Goal: Information Seeking & Learning: Learn about a topic

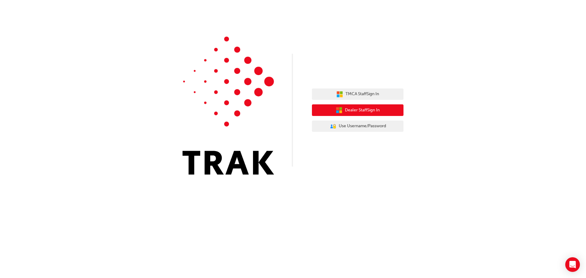
click at [345, 107] on span "Dealer Staff Sign In" at bounding box center [362, 110] width 35 height 7
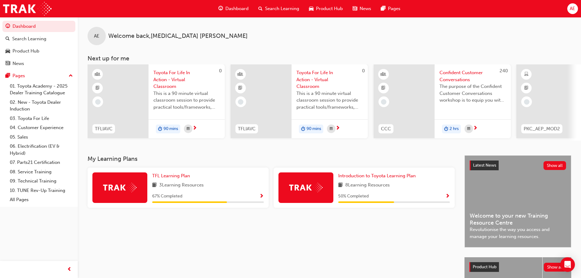
click at [191, 189] on span "3 Learning Resources" at bounding box center [181, 185] width 45 height 8
click at [174, 178] on span "TFL Learning Plan" at bounding box center [171, 175] width 38 height 5
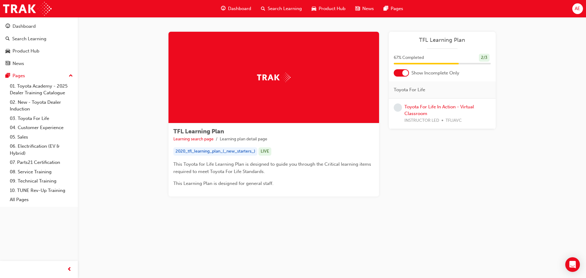
click at [235, 6] on span "Dashboard" at bounding box center [239, 8] width 23 height 7
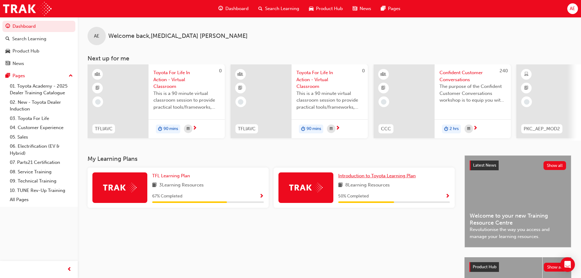
click at [372, 178] on span "Introduction to Toyota Learning Plan" at bounding box center [376, 175] width 77 height 5
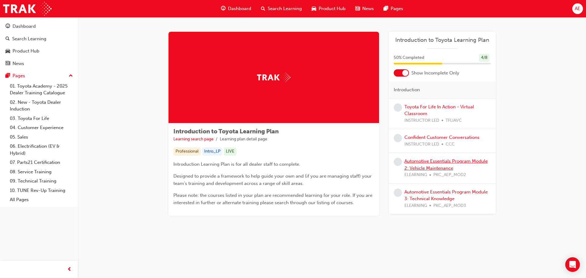
click at [416, 162] on link "Automotive Essentials Program Module 2: Vehicle Maintenance" at bounding box center [445, 164] width 83 height 13
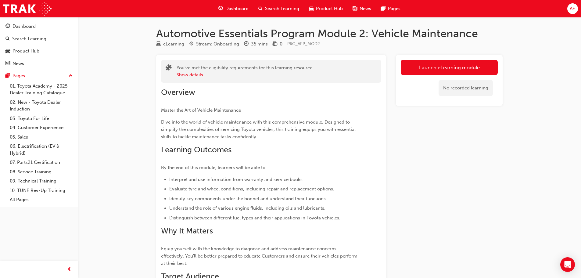
click at [231, 7] on span "Dashboard" at bounding box center [236, 8] width 23 height 7
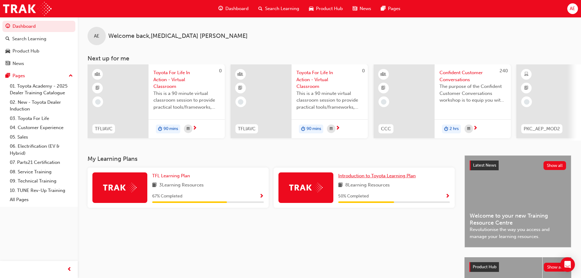
click at [382, 178] on span "Introduction to Toyota Learning Plan" at bounding box center [376, 175] width 77 height 5
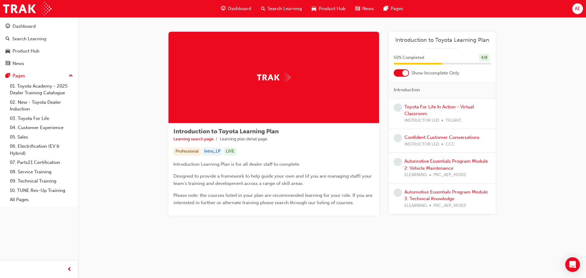
click at [237, 10] on span "Dashboard" at bounding box center [239, 8] width 23 height 7
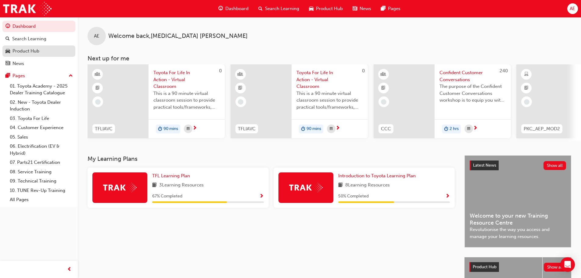
click at [19, 51] on div "Product Hub" at bounding box center [26, 51] width 27 height 7
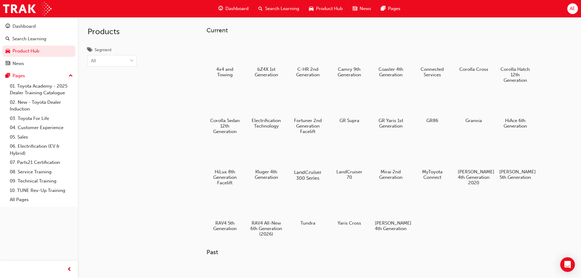
click at [311, 165] on div at bounding box center [308, 154] width 34 height 24
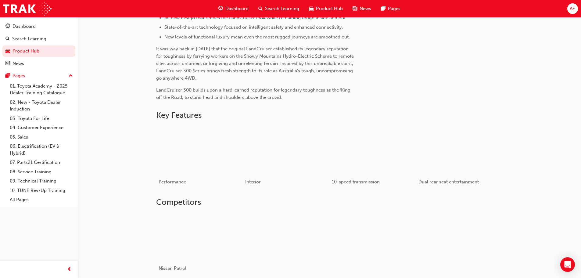
scroll to position [244, 0]
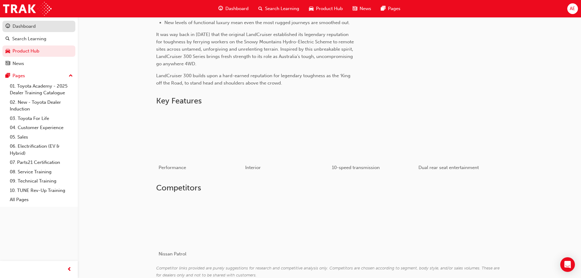
click at [28, 24] on div "Dashboard" at bounding box center [24, 26] width 23 height 7
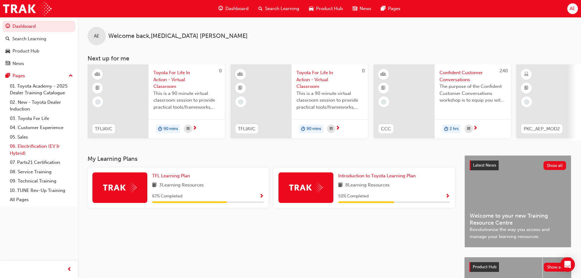
click at [34, 148] on link "06. Electrification (EV & Hybrid)" at bounding box center [41, 150] width 68 height 16
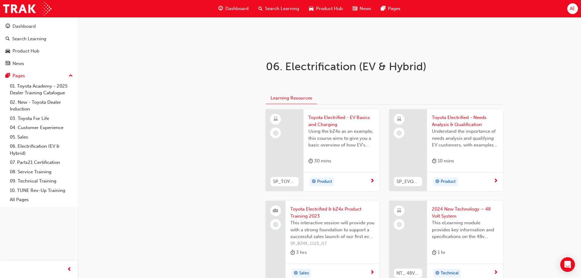
scroll to position [122, 0]
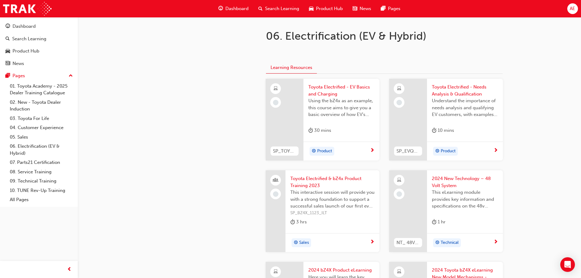
click at [322, 90] on span "Toyota Electrified - EV Basics and Charging" at bounding box center [341, 91] width 66 height 14
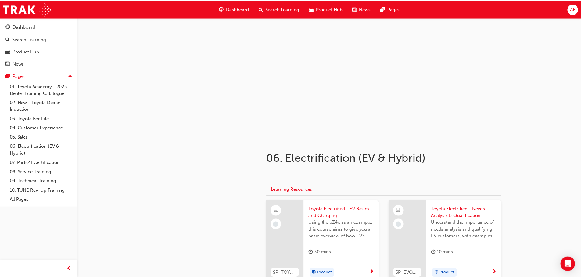
scroll to position [122, 0]
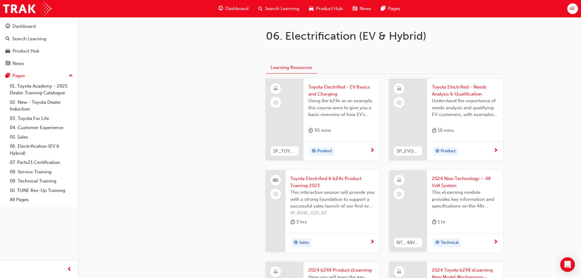
click at [332, 87] on span "Toyota Electrified - EV Basics and Charging" at bounding box center [341, 91] width 66 height 14
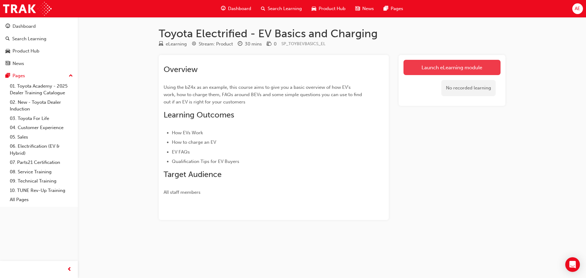
click at [460, 67] on link "Launch eLearning module" at bounding box center [451, 67] width 97 height 15
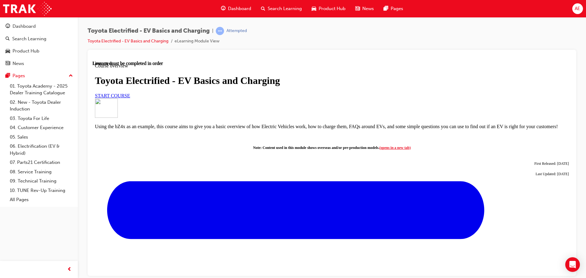
click at [130, 98] on span "START COURSE" at bounding box center [112, 95] width 35 height 5
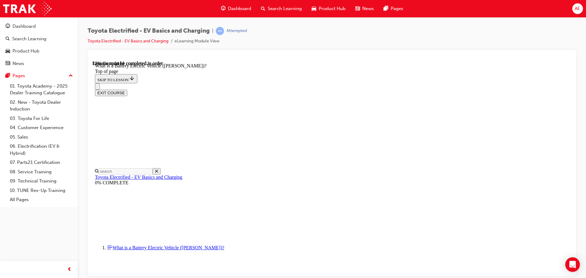
scroll to position [110, 0]
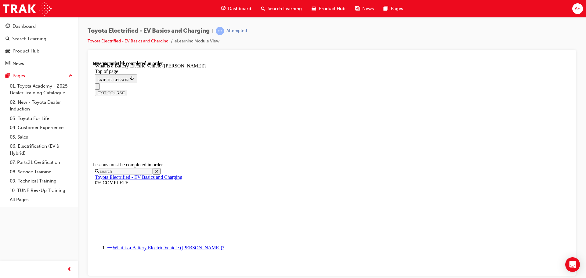
drag, startPoint x: 233, startPoint y: 236, endPoint x: 425, endPoint y: 240, distance: 192.2
drag, startPoint x: 431, startPoint y: 238, endPoint x: 446, endPoint y: 239, distance: 14.7
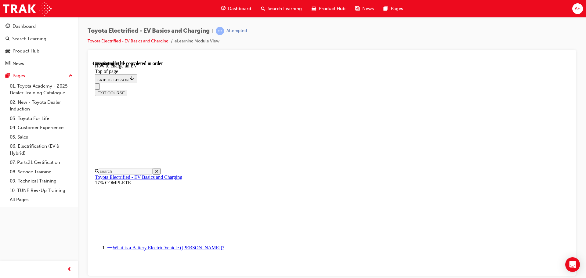
scroll to position [66, 0]
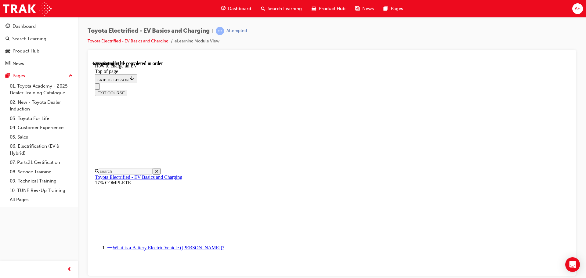
drag, startPoint x: 234, startPoint y: 238, endPoint x: 450, endPoint y: 240, distance: 215.3
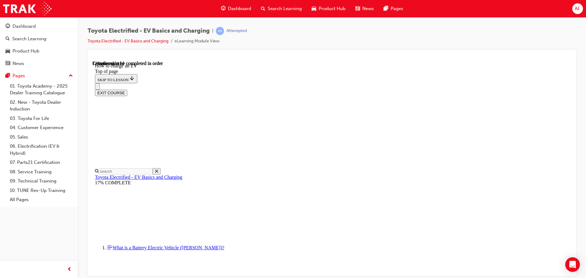
drag, startPoint x: 233, startPoint y: 239, endPoint x: 448, endPoint y: 242, distance: 214.8
drag, startPoint x: 386, startPoint y: 214, endPoint x: 454, endPoint y: 227, distance: 69.8
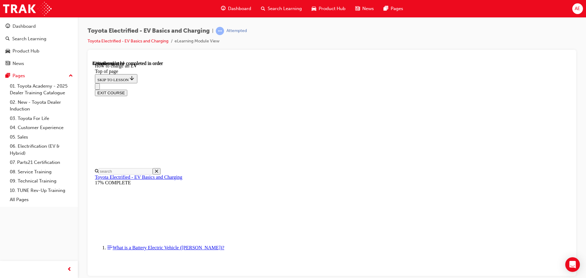
scroll to position [996, 0]
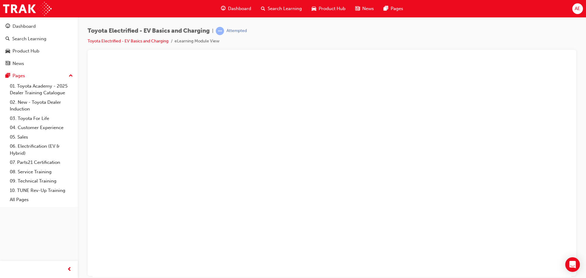
click at [321, 185] on button "Unzoom image" at bounding box center [331, 168] width 479 height 216
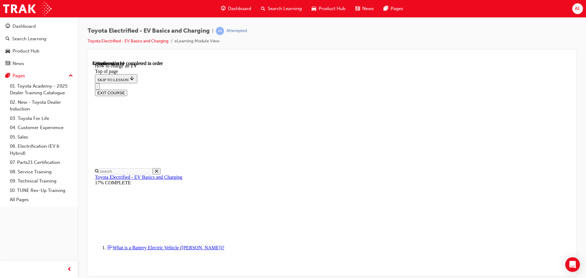
scroll to position [325, 0]
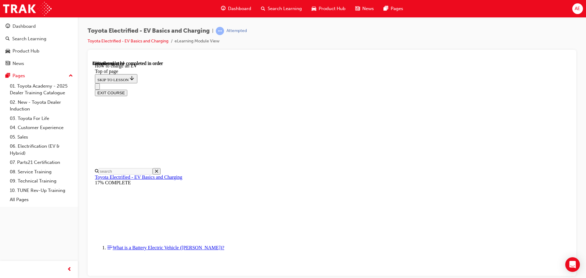
scroll to position [2367, 0]
drag, startPoint x: 242, startPoint y: 238, endPoint x: 439, endPoint y: 244, distance: 197.1
drag, startPoint x: 377, startPoint y: 209, endPoint x: 377, endPoint y: 200, distance: 8.5
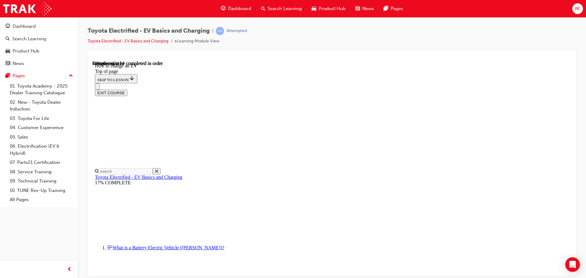
scroll to position [2176, 0]
drag, startPoint x: 232, startPoint y: 142, endPoint x: 447, endPoint y: 147, distance: 214.5
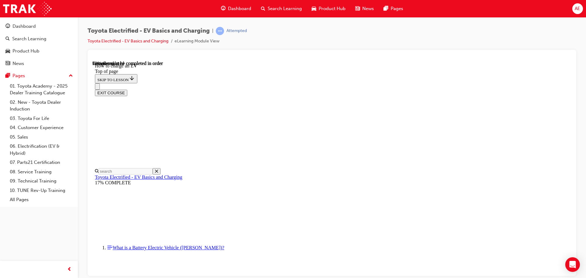
drag, startPoint x: 242, startPoint y: 184, endPoint x: 447, endPoint y: 184, distance: 205.6
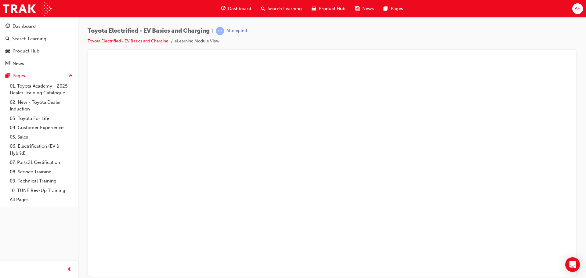
click at [375, 209] on button "Unzoom image" at bounding box center [331, 168] width 479 height 216
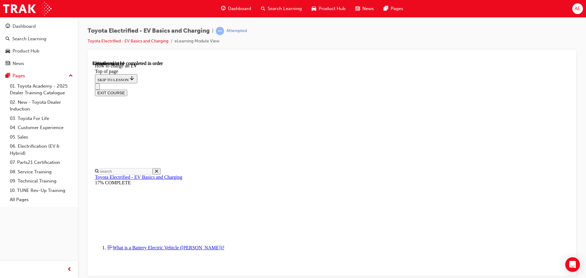
scroll to position [322, 0]
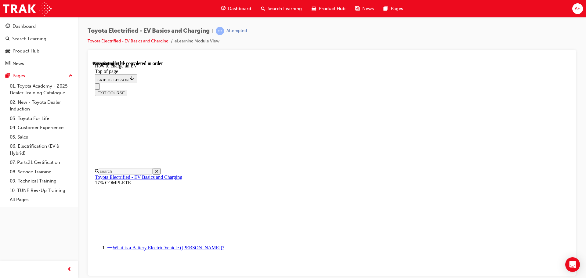
scroll to position [2602, 0]
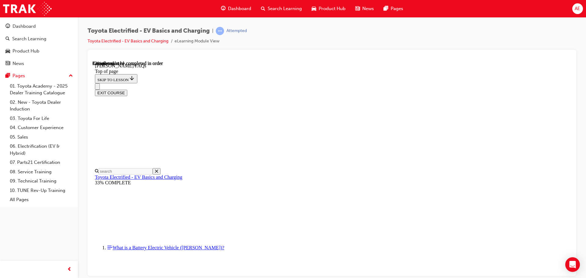
scroll to position [537, 0]
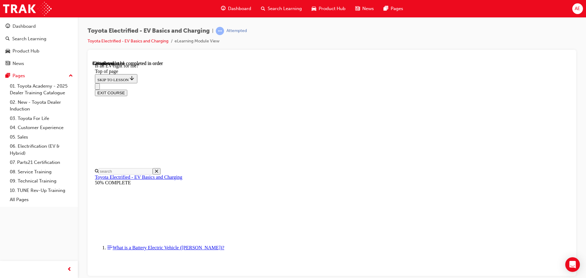
drag, startPoint x: 380, startPoint y: 116, endPoint x: 356, endPoint y: 188, distance: 75.8
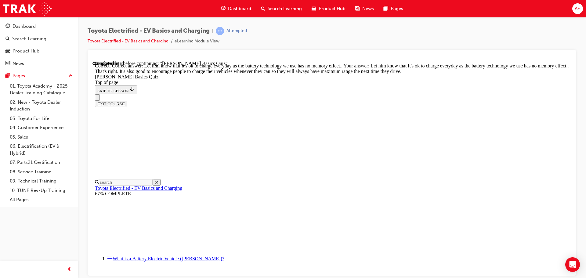
scroll to position [124, 0]
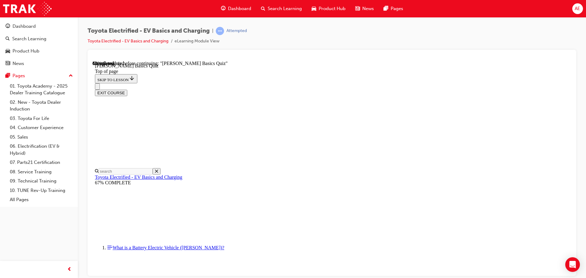
scroll to position [19, 0]
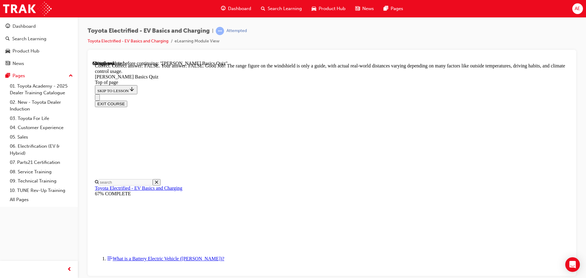
scroll to position [111, 0]
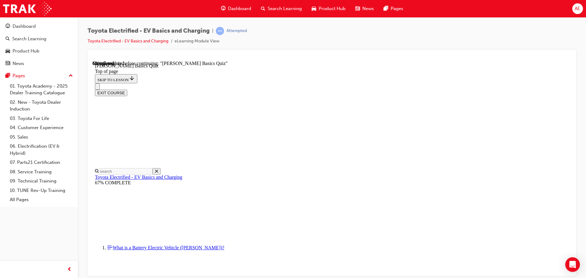
scroll to position [80, 0]
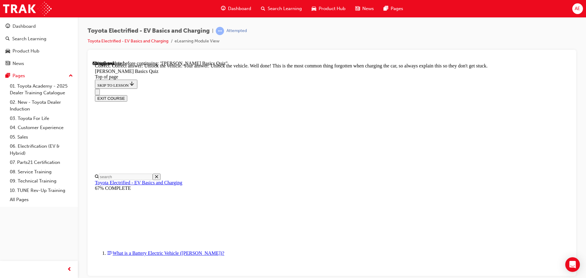
scroll to position [208, 0]
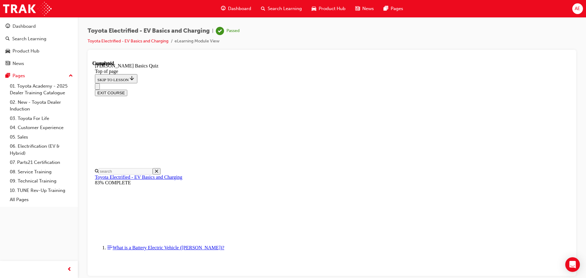
scroll to position [115, 0]
click at [127, 89] on button "EXIT COURSE" at bounding box center [111, 92] width 32 height 6
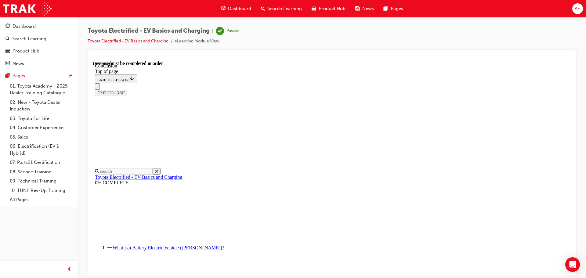
click at [545, 89] on div "EXIT COURSE" at bounding box center [332, 92] width 474 height 6
click at [127, 89] on button "EXIT COURSE" at bounding box center [111, 92] width 32 height 6
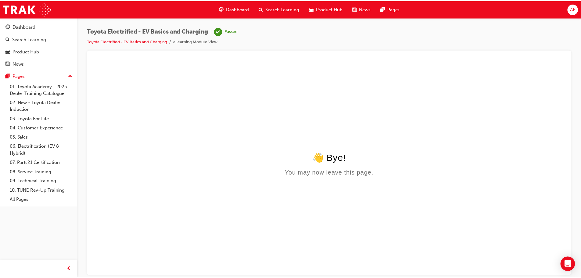
scroll to position [0, 0]
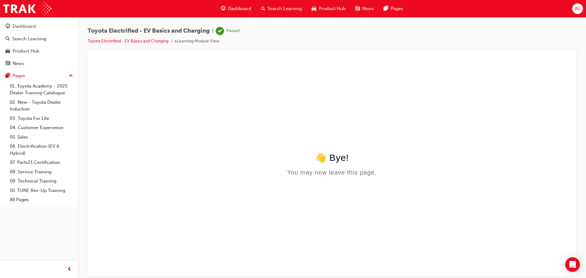
click at [245, 8] on span "Dashboard" at bounding box center [239, 8] width 23 height 7
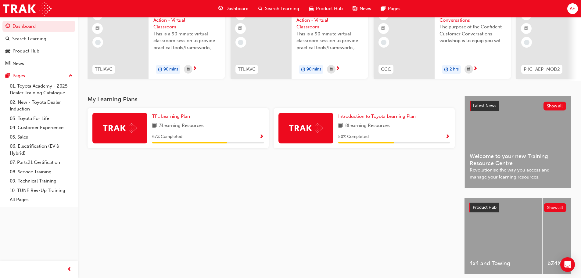
scroll to position [61, 0]
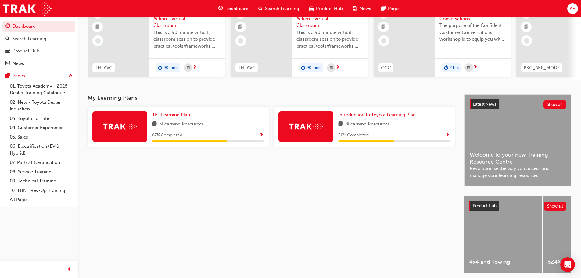
click at [234, 5] on div "Dashboard" at bounding box center [234, 8] width 40 height 13
click at [232, 7] on span "Dashboard" at bounding box center [236, 8] width 23 height 7
click at [379, 117] on span "Introduction to Toyota Learning Plan" at bounding box center [376, 114] width 77 height 5
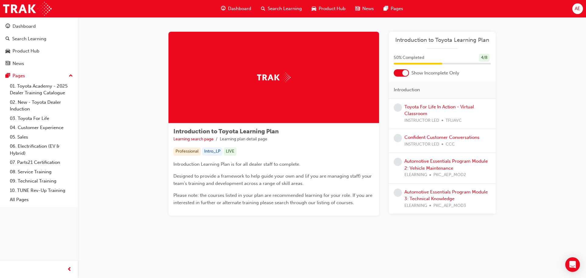
click at [236, 12] on span "Dashboard" at bounding box center [239, 8] width 23 height 7
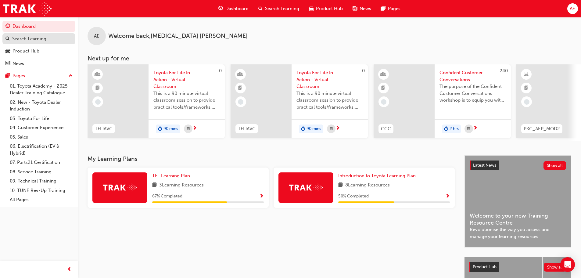
click at [23, 41] on div "Search Learning" at bounding box center [29, 38] width 34 height 7
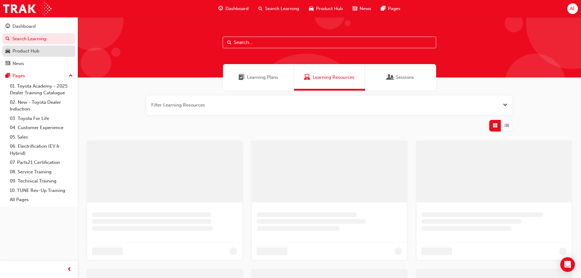
click at [25, 50] on div "Product Hub" at bounding box center [26, 51] width 27 height 7
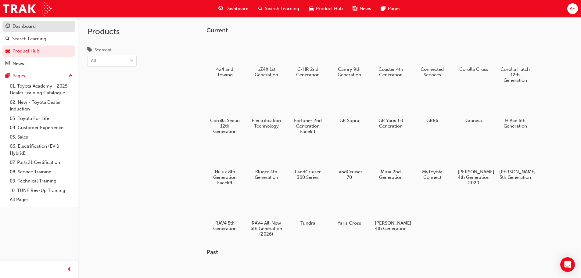
click at [35, 29] on div "Dashboard" at bounding box center [24, 26] width 23 height 7
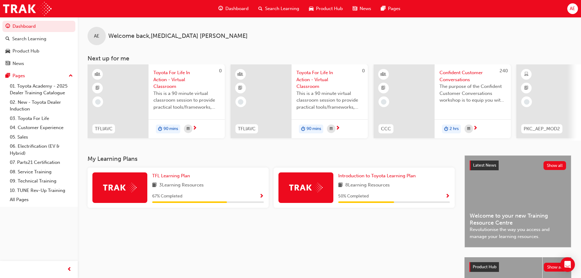
click at [237, 13] on div "Dashboard" at bounding box center [234, 8] width 40 height 13
click at [42, 142] on link "06. Electrification (EV & Hybrid)" at bounding box center [41, 150] width 68 height 16
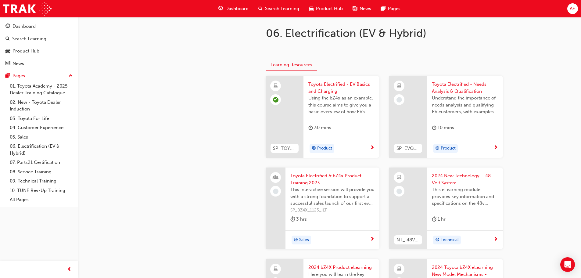
scroll to position [79, 0]
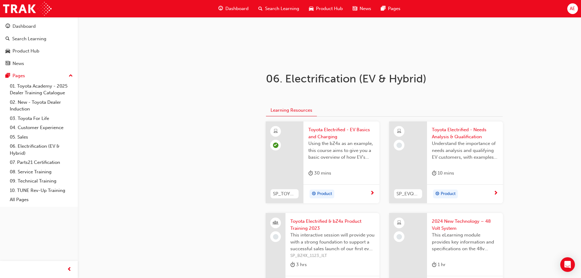
click at [415, 144] on div at bounding box center [408, 162] width 38 height 82
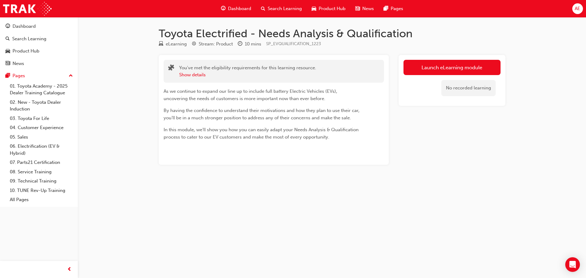
click at [440, 66] on link "Launch eLearning module" at bounding box center [451, 67] width 97 height 15
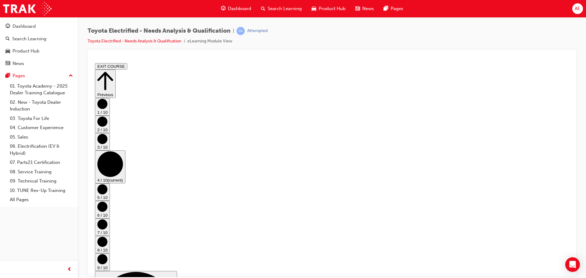
click at [107, 184] on circle "Step controls" at bounding box center [102, 189] width 10 height 10
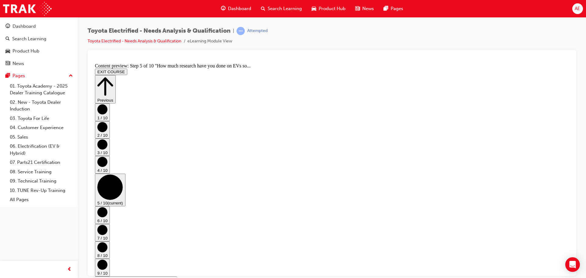
click at [107, 207] on circle "Step controls" at bounding box center [102, 212] width 10 height 10
click at [107, 224] on circle "Step controls" at bounding box center [102, 229] width 10 height 10
click at [107, 242] on circle "Step controls" at bounding box center [102, 247] width 10 height 10
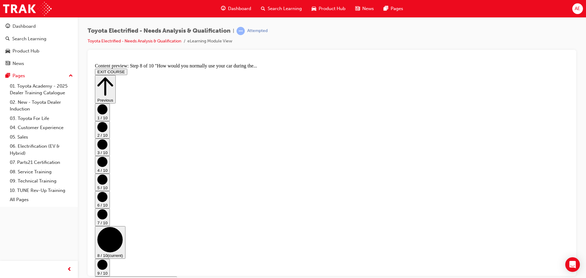
click at [107, 259] on circle "Step controls" at bounding box center [102, 264] width 10 height 10
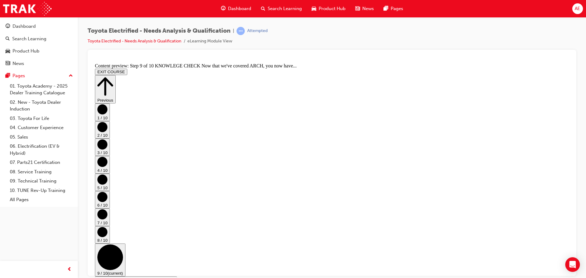
click at [107, 227] on circle "Step controls" at bounding box center [102, 232] width 10 height 10
click at [107, 209] on circle "Step controls" at bounding box center [102, 214] width 10 height 10
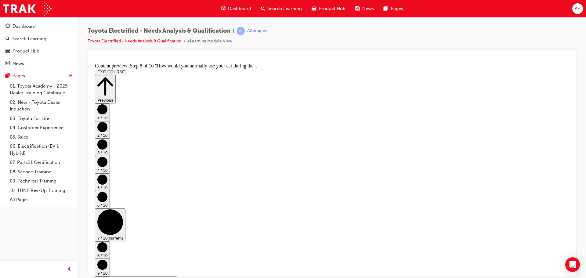
scroll to position [0, 0]
click at [107, 192] on circle "Step controls" at bounding box center [102, 197] width 10 height 10
click at [107, 174] on icon "Step controls" at bounding box center [102, 179] width 10 height 10
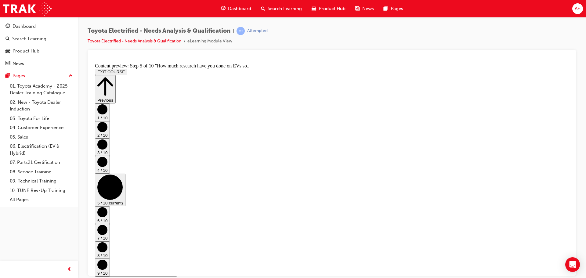
scroll to position [243, 0]
click at [107, 158] on circle "Step controls" at bounding box center [102, 161] width 10 height 10
click at [110, 258] on button "9 / 10" at bounding box center [102, 266] width 15 height 17
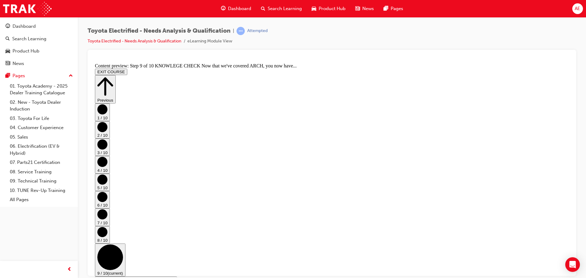
scroll to position [116, 0]
click at [127, 70] on button "EXIT COURSE" at bounding box center [111, 71] width 32 height 6
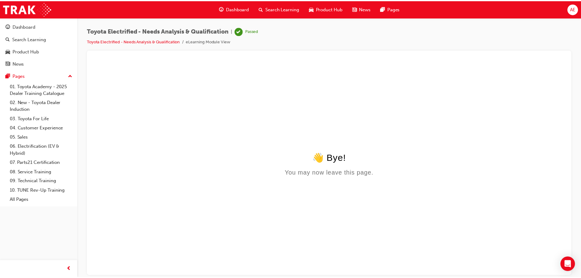
scroll to position [0, 0]
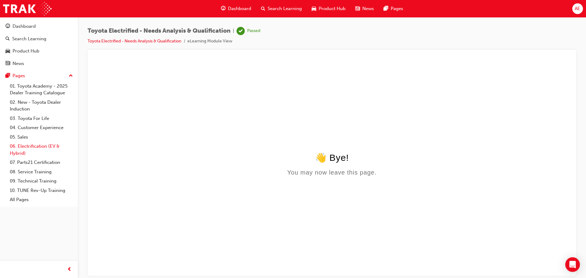
click at [24, 143] on link "06. Electrification (EV & Hybrid)" at bounding box center [41, 150] width 68 height 16
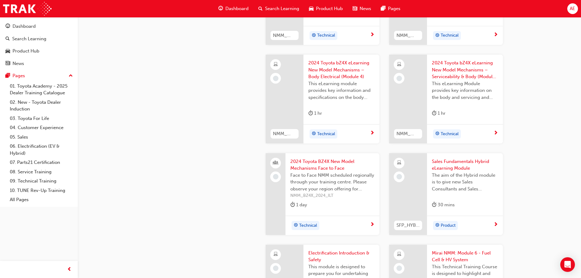
scroll to position [610, 0]
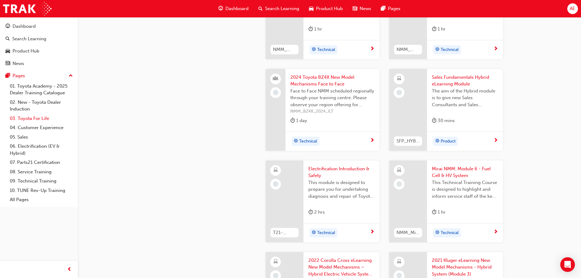
click at [27, 119] on link "03. Toyota For Life" at bounding box center [41, 118] width 68 height 9
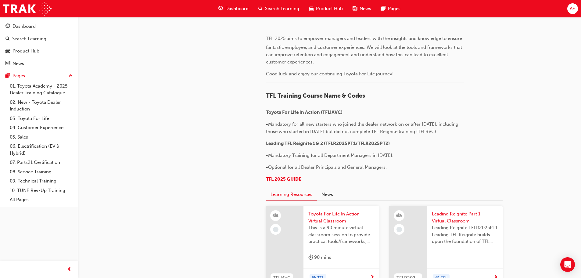
scroll to position [31, 0]
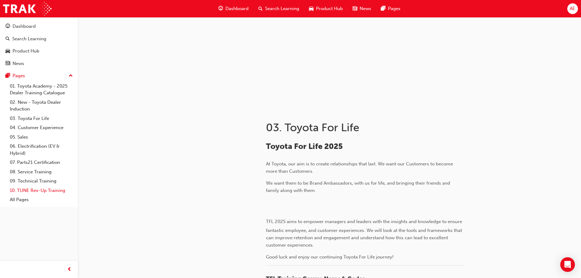
click at [39, 189] on link "10. TUNE Rev-Up Training" at bounding box center [41, 190] width 68 height 9
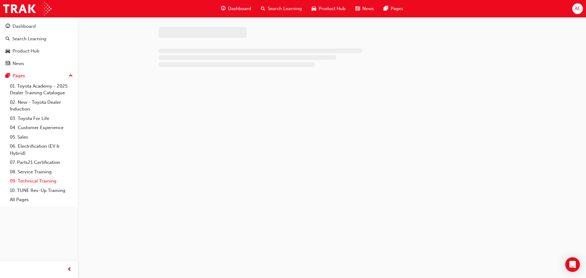
click at [30, 181] on link "09. Technical Training" at bounding box center [41, 180] width 68 height 9
click at [30, 172] on link "08. Service Training" at bounding box center [41, 171] width 68 height 9
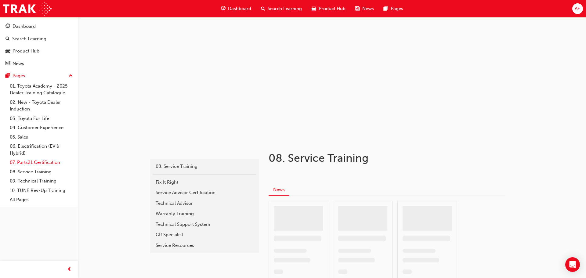
click at [29, 163] on link "07. Parts21 Certification" at bounding box center [41, 162] width 68 height 9
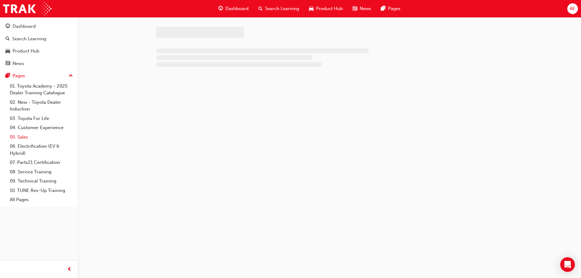
click at [27, 141] on link "05. Sales" at bounding box center [41, 136] width 68 height 9
click at [28, 126] on link "04. Customer Experience" at bounding box center [41, 127] width 68 height 9
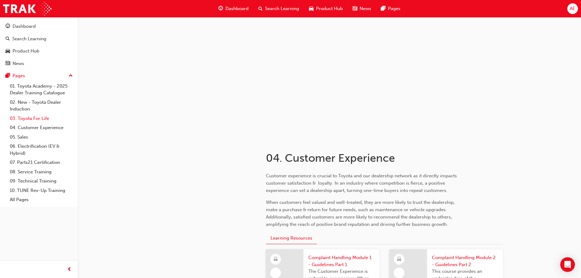
click at [32, 114] on link "03. Toyota For Life" at bounding box center [41, 118] width 68 height 9
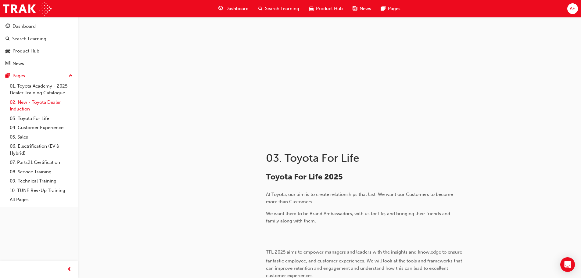
click at [32, 104] on link "02. New - Toyota Dealer Induction" at bounding box center [41, 106] width 68 height 16
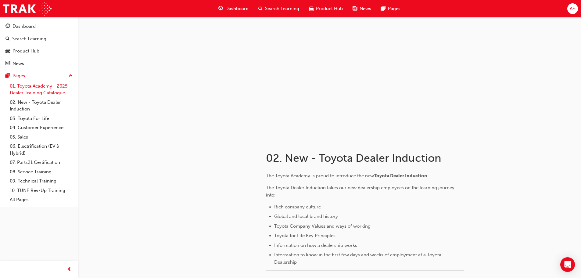
click at [31, 93] on link "01. Toyota Academy - 2025 Dealer Training Catalogue" at bounding box center [41, 89] width 68 height 16
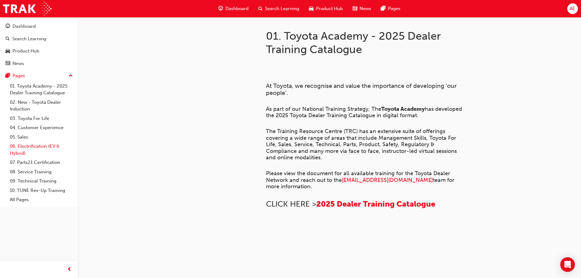
click at [31, 147] on link "06. Electrification (EV & Hybrid)" at bounding box center [41, 150] width 68 height 16
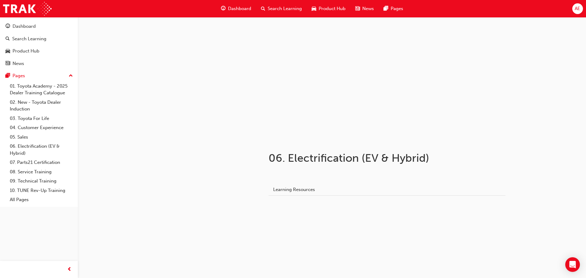
click at [261, 163] on div "06. Electrification (EV & Hybrid) ﻿ Learning Resources" at bounding box center [387, 167] width 256 height 56
click at [24, 143] on link "06. Electrification (EV & Hybrid)" at bounding box center [41, 150] width 68 height 16
click at [25, 147] on link "06. Electrification (EV & Hybrid)" at bounding box center [41, 150] width 68 height 16
click at [32, 131] on link "04. Customer Experience" at bounding box center [41, 127] width 68 height 9
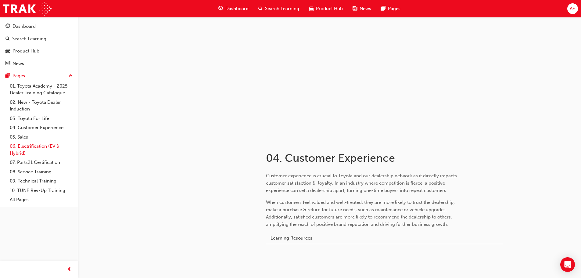
click at [26, 145] on link "06. Electrification (EV & Hybrid)" at bounding box center [41, 150] width 68 height 16
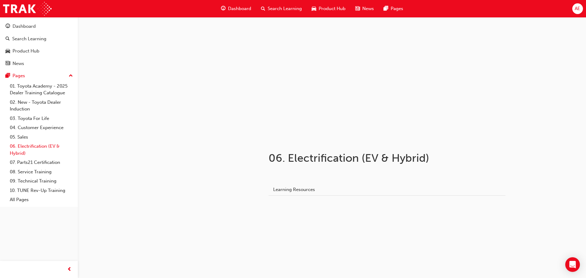
click at [30, 149] on link "06. Electrification (EV & Hybrid)" at bounding box center [41, 150] width 68 height 16
click at [37, 77] on div "Pages" at bounding box center [38, 76] width 67 height 8
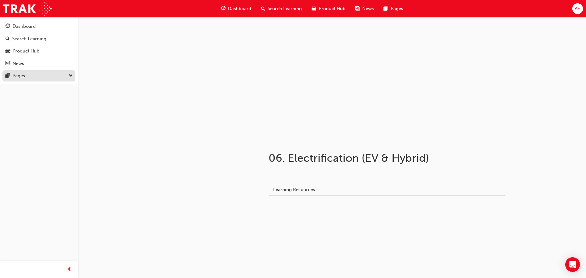
click at [37, 77] on div "Pages" at bounding box center [38, 76] width 67 height 8
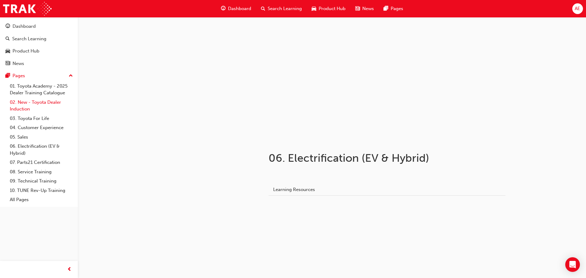
click at [36, 106] on link "02. New - Toyota Dealer Induction" at bounding box center [41, 106] width 68 height 16
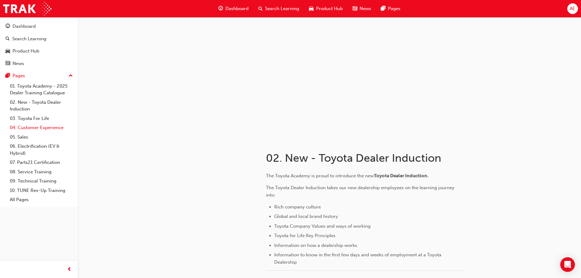
click at [28, 131] on link "04. Customer Experience" at bounding box center [41, 127] width 68 height 9
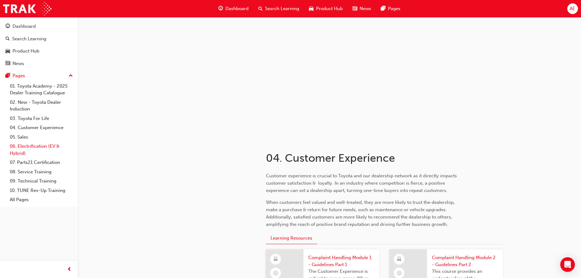
click at [25, 144] on link "06. Electrification (EV & Hybrid)" at bounding box center [41, 150] width 68 height 16
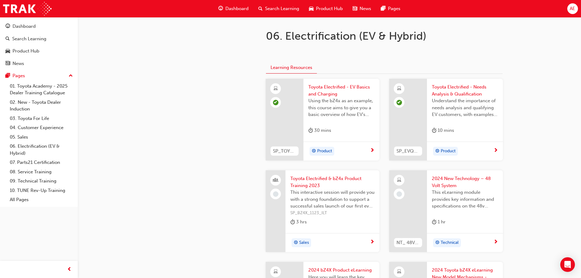
scroll to position [153, 0]
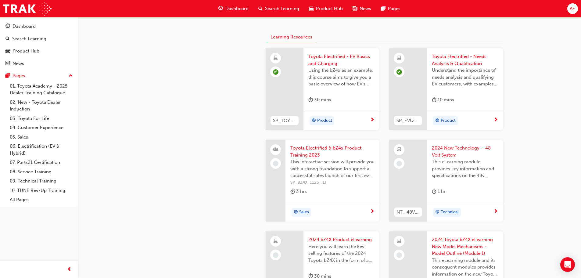
click at [361, 173] on span "This interactive session will provide you with a strong foundation to support a…" at bounding box center [332, 168] width 84 height 21
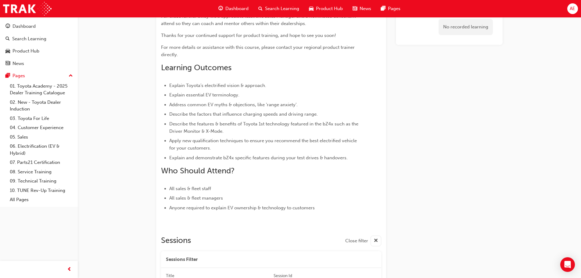
scroll to position [74, 0]
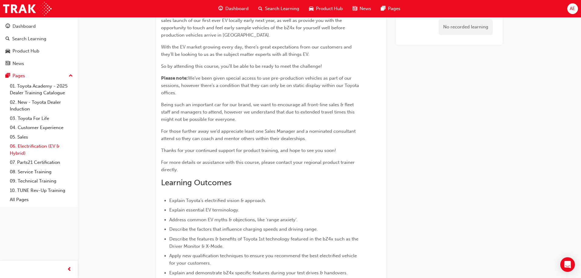
click at [22, 146] on link "06. Electrification (EV & Hybrid)" at bounding box center [41, 150] width 68 height 16
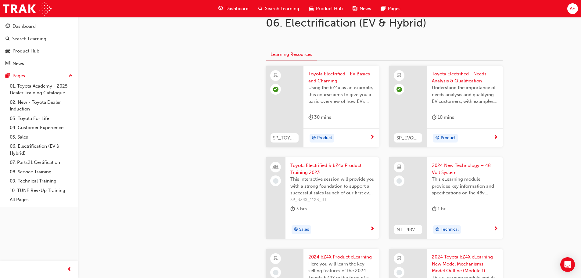
click at [460, 181] on span "This eLearning module provides key information and specifications on the 48v Sy…" at bounding box center [465, 186] width 66 height 21
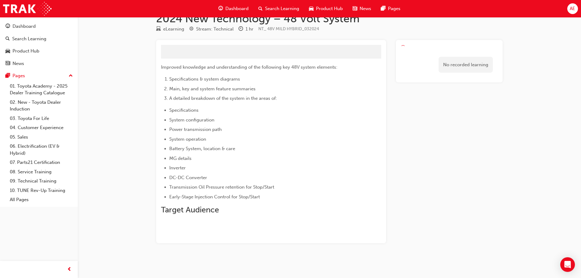
scroll to position [1, 0]
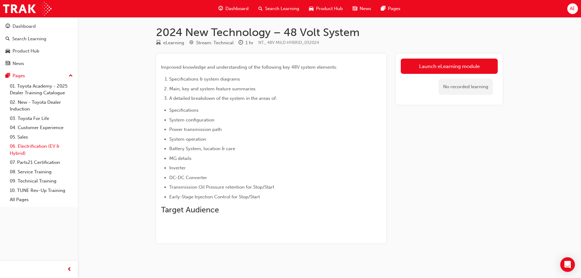
click at [20, 146] on link "06. Electrification (EV & Hybrid)" at bounding box center [41, 150] width 68 height 16
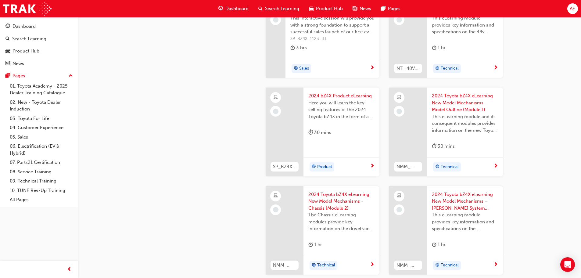
scroll to position [306, 0]
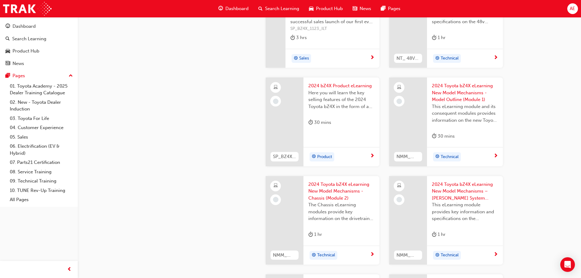
click at [339, 132] on div "2024 bZ4X Product eLearning Here you will learn the key selling features of the…" at bounding box center [341, 105] width 76 height 56
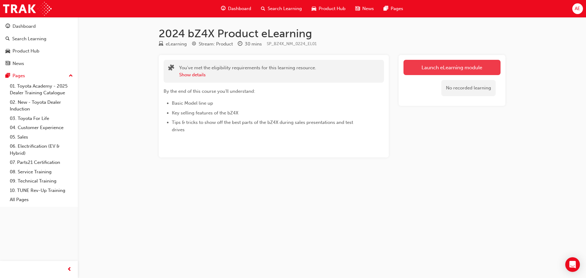
click at [450, 63] on link "Launch eLearning module" at bounding box center [451, 67] width 97 height 15
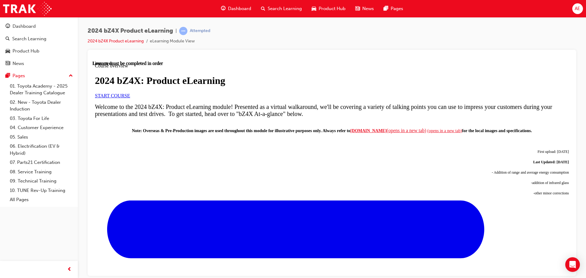
scroll to position [276, 0]
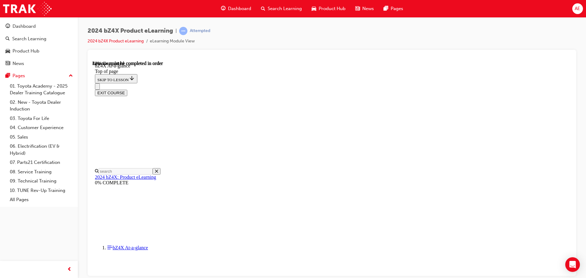
scroll to position [903, 0]
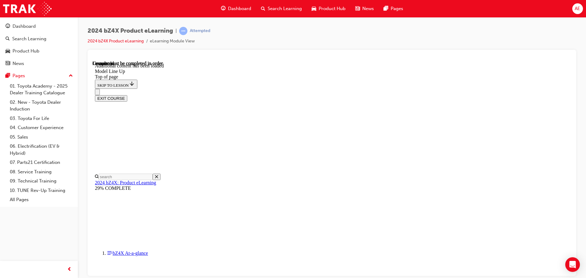
scroll to position [1238, 0]
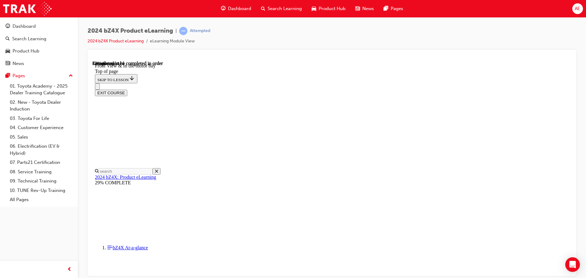
scroll to position [141, 0]
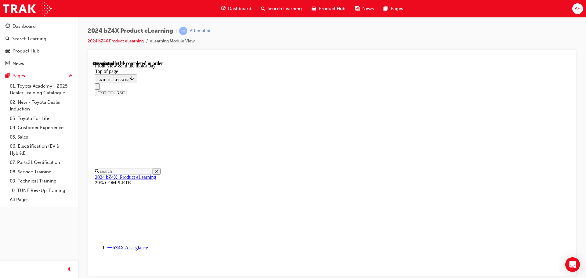
scroll to position [72, 0]
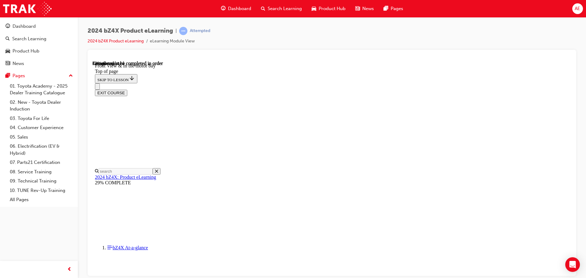
drag, startPoint x: 344, startPoint y: 106, endPoint x: 327, endPoint y: 113, distance: 18.0
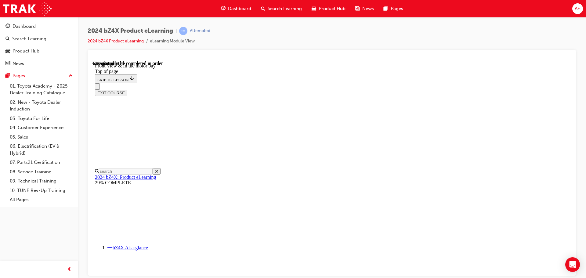
scroll to position [866, 0]
drag, startPoint x: 232, startPoint y: 237, endPoint x: 448, endPoint y: 239, distance: 216.3
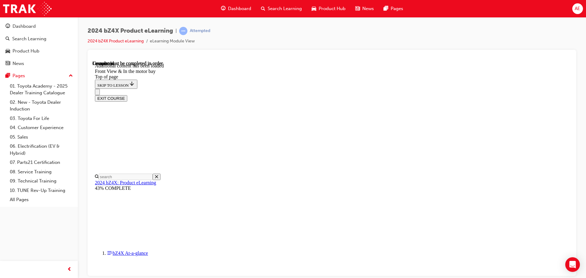
scroll to position [1064, 0]
drag, startPoint x: 312, startPoint y: 158, endPoint x: 400, endPoint y: 158, distance: 87.2
drag, startPoint x: 338, startPoint y: 135, endPoint x: 369, endPoint y: 135, distance: 31.7
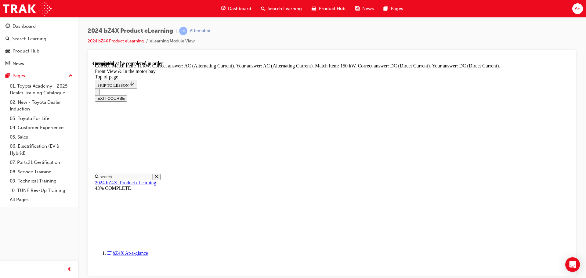
scroll to position [1105, 0]
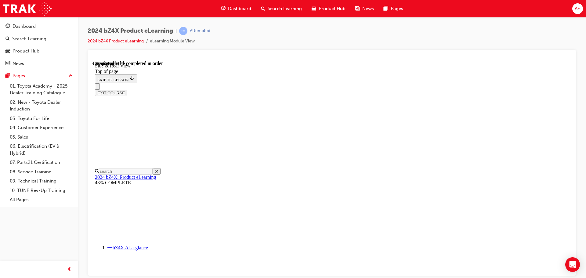
scroll to position [171, 0]
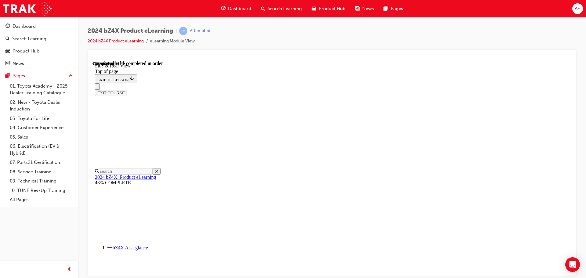
drag, startPoint x: 253, startPoint y: 238, endPoint x: 449, endPoint y: 239, distance: 195.5
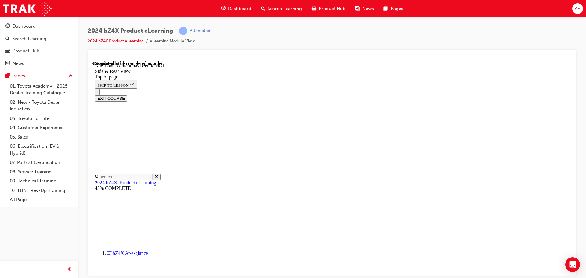
scroll to position [1049, 0]
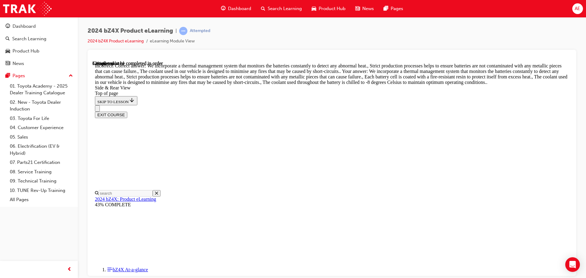
scroll to position [1106, 0]
drag, startPoint x: 336, startPoint y: 136, endPoint x: 336, endPoint y: 109, distance: 27.8
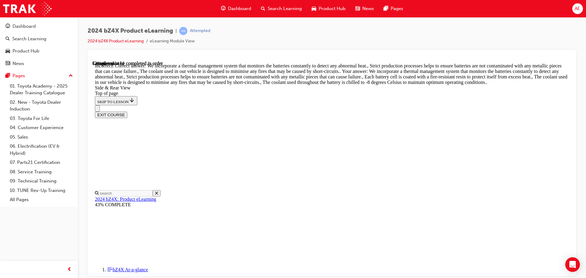
drag, startPoint x: 337, startPoint y: 106, endPoint x: 338, endPoint y: 99, distance: 7.1
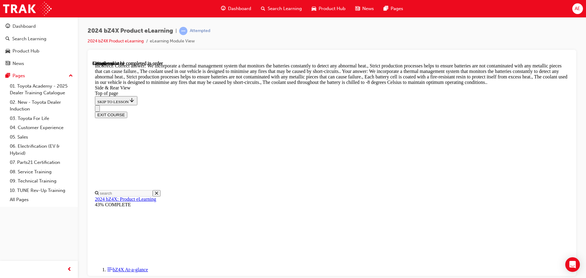
drag, startPoint x: 342, startPoint y: 107, endPoint x: 342, endPoint y: 103, distance: 4.3
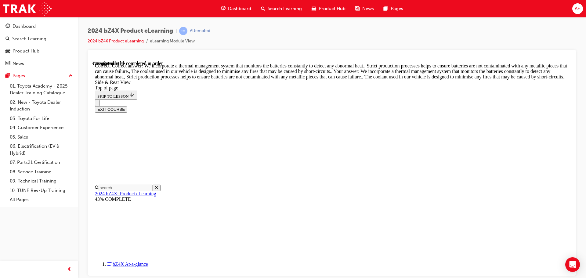
scroll to position [1576, 0]
drag, startPoint x: 229, startPoint y: 187, endPoint x: 448, endPoint y: 194, distance: 219.1
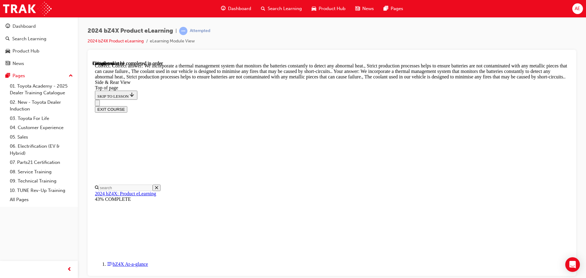
scroll to position [1606, 0]
drag, startPoint x: 234, startPoint y: 186, endPoint x: 450, endPoint y: 185, distance: 215.9
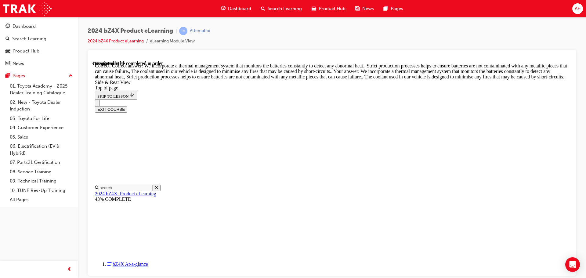
drag, startPoint x: 236, startPoint y: 182, endPoint x: 444, endPoint y: 185, distance: 208.3
